Goal: Entertainment & Leisure: Browse casually

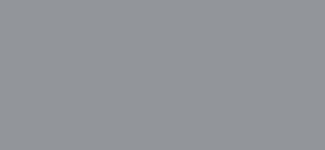
scroll to position [115, 0]
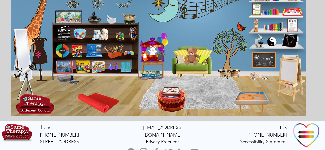
scroll to position [43, 0]
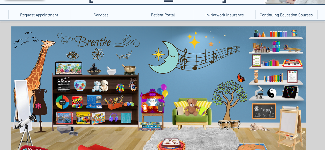
click at [152, 102] on icon "An image of a puppet that when clicked brings you to a puppet theater game." at bounding box center [153, 100] width 10 height 10
click at [76, 99] on icon "An image of the game Uno that when clicked brings you to an online version of t…" at bounding box center [76, 101] width 11 height 13
click at [290, 63] on icon "main content" at bounding box center [292, 62] width 20 height 9
click at [64, 84] on icon "An image of a movie director's thing that when clicked brings you to an animati…" at bounding box center [63, 84] width 13 height 13
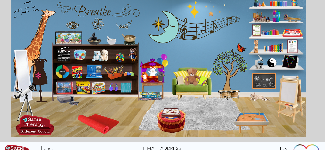
scroll to position [74, 0]
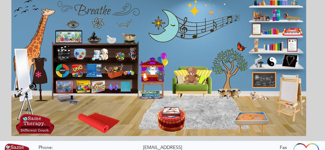
click at [258, 95] on icon "main content" at bounding box center [260, 94] width 19 height 9
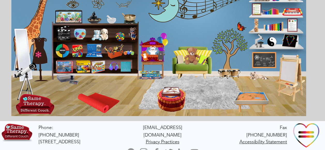
click at [39, 107] on icon "The TelebehavioralHealth.US logo. Brings you to the homepage when clicked." at bounding box center [33, 102] width 31 height 17
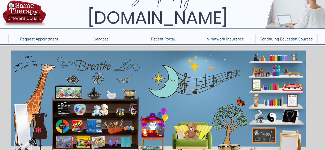
scroll to position [18, 0]
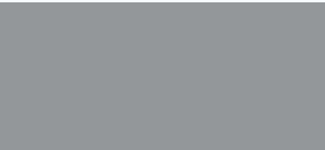
scroll to position [108, 0]
